Goal: Task Accomplishment & Management: Use online tool/utility

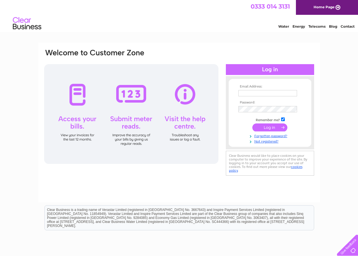
type input "neilommedhi@gmail.com"
click at [265, 126] on input "submit" at bounding box center [270, 127] width 35 height 8
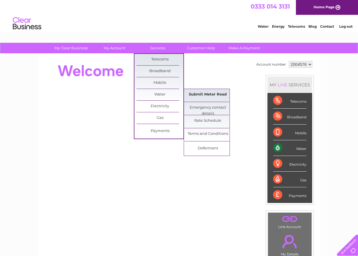
click at [200, 97] on link "Submit Meter Read" at bounding box center [207, 94] width 47 height 11
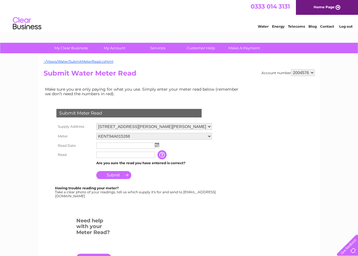
click at [157, 146] on img at bounding box center [157, 145] width 4 height 5
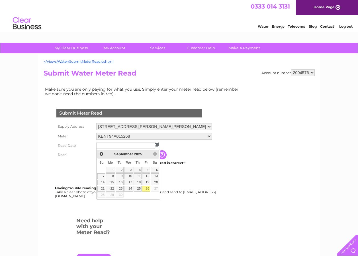
click at [146, 188] on link "26" at bounding box center [146, 189] width 8 height 6
type input "2025/09/26"
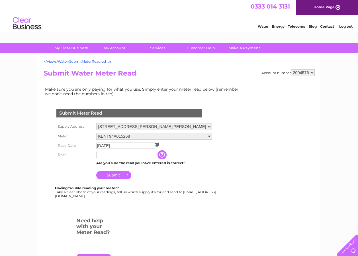
click at [139, 155] on input "text" at bounding box center [125, 155] width 59 height 6
click at [122, 174] on input "Submit" at bounding box center [113, 175] width 35 height 8
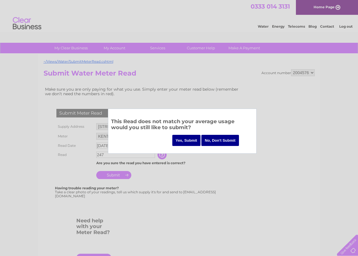
click at [212, 142] on input "No, Don't Submit" at bounding box center [221, 140] width 38 height 11
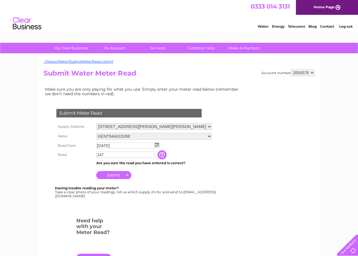
click at [98, 155] on input "247" at bounding box center [125, 155] width 59 height 6
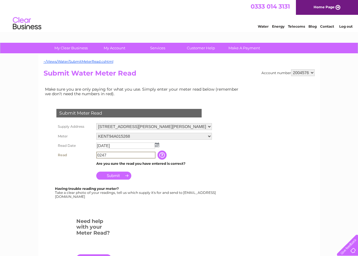
type input "0247"
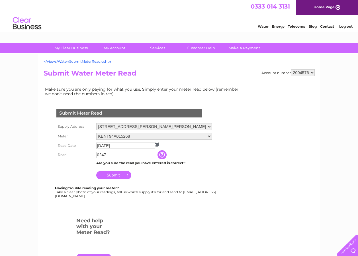
click at [118, 174] on input "Submit" at bounding box center [113, 175] width 35 height 8
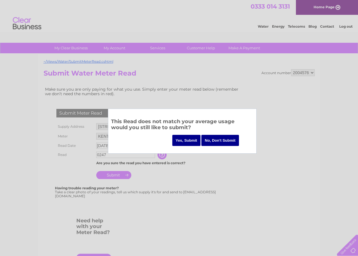
click at [178, 139] on input "Yes, Submit" at bounding box center [186, 140] width 29 height 11
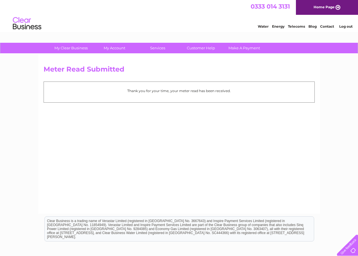
click at [348, 25] on link "Log out" at bounding box center [346, 26] width 13 height 4
